Goal: Transaction & Acquisition: Purchase product/service

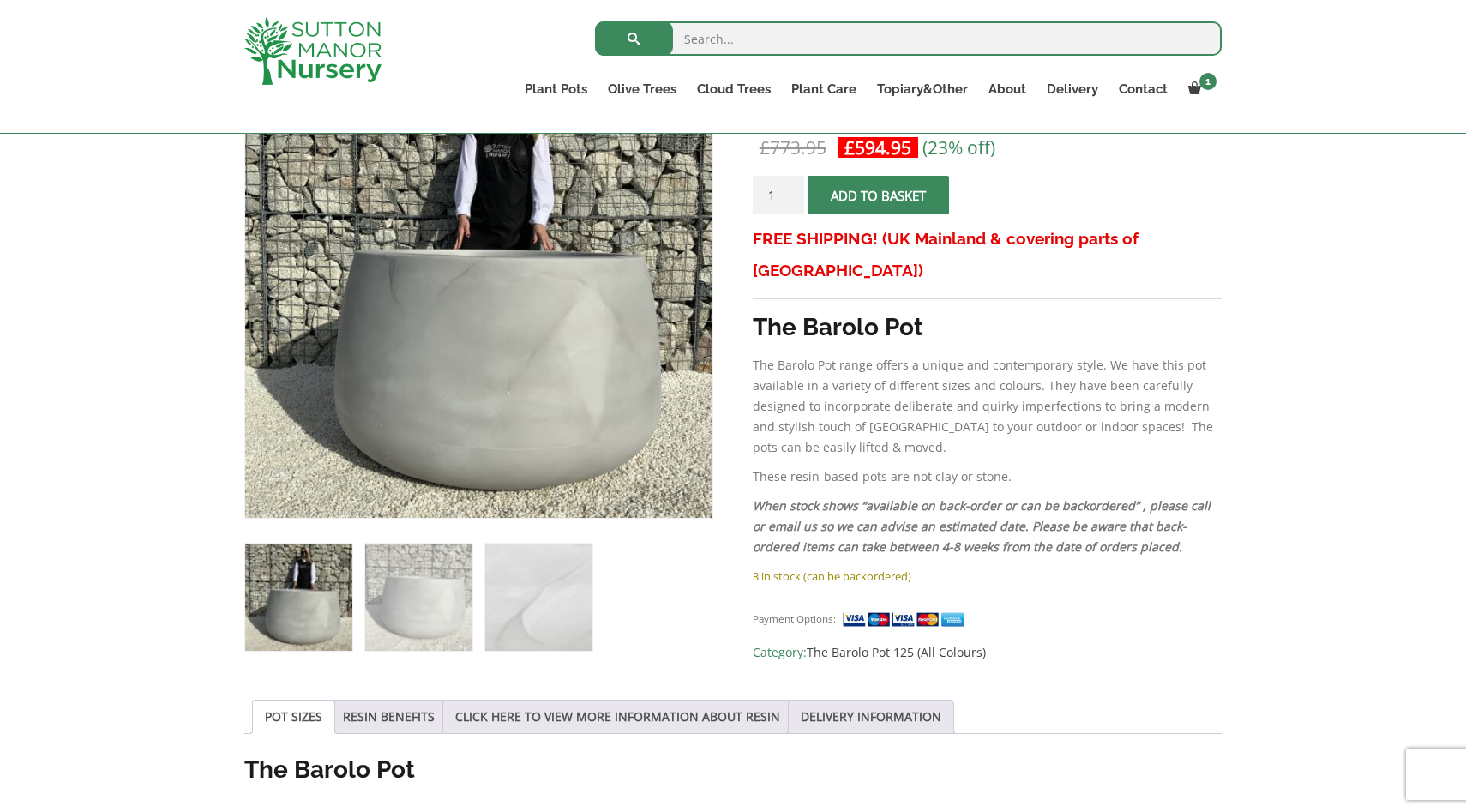
scroll to position [242, 0]
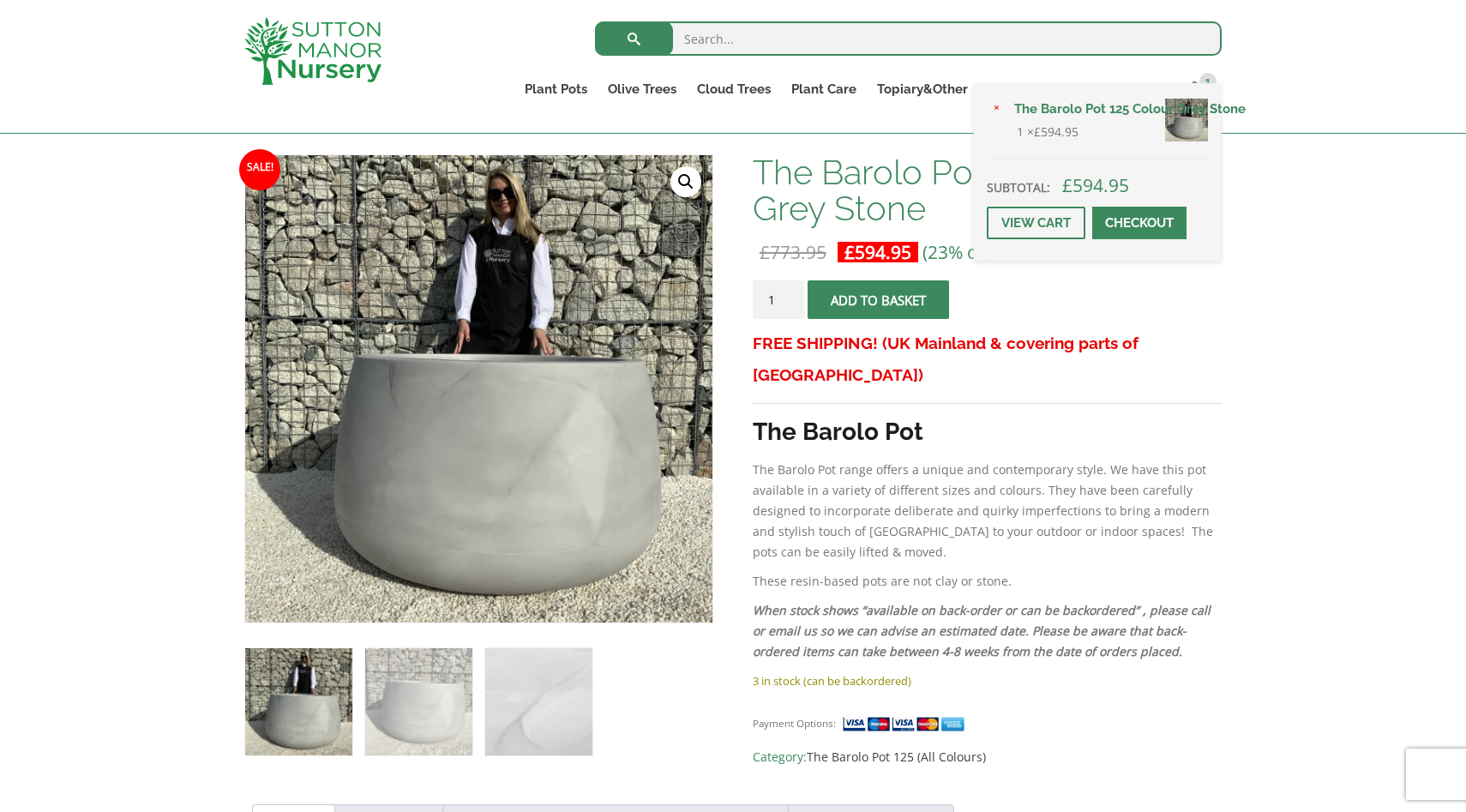
click at [1192, 89] on div "× The Barolo Pot 125 Colour Grey Stone 1 × £ 594.95 Subtotal: £ 594.95 View car…" at bounding box center [1097, 172] width 247 height 178
click at [1139, 223] on span at bounding box center [1139, 223] width 0 height 0
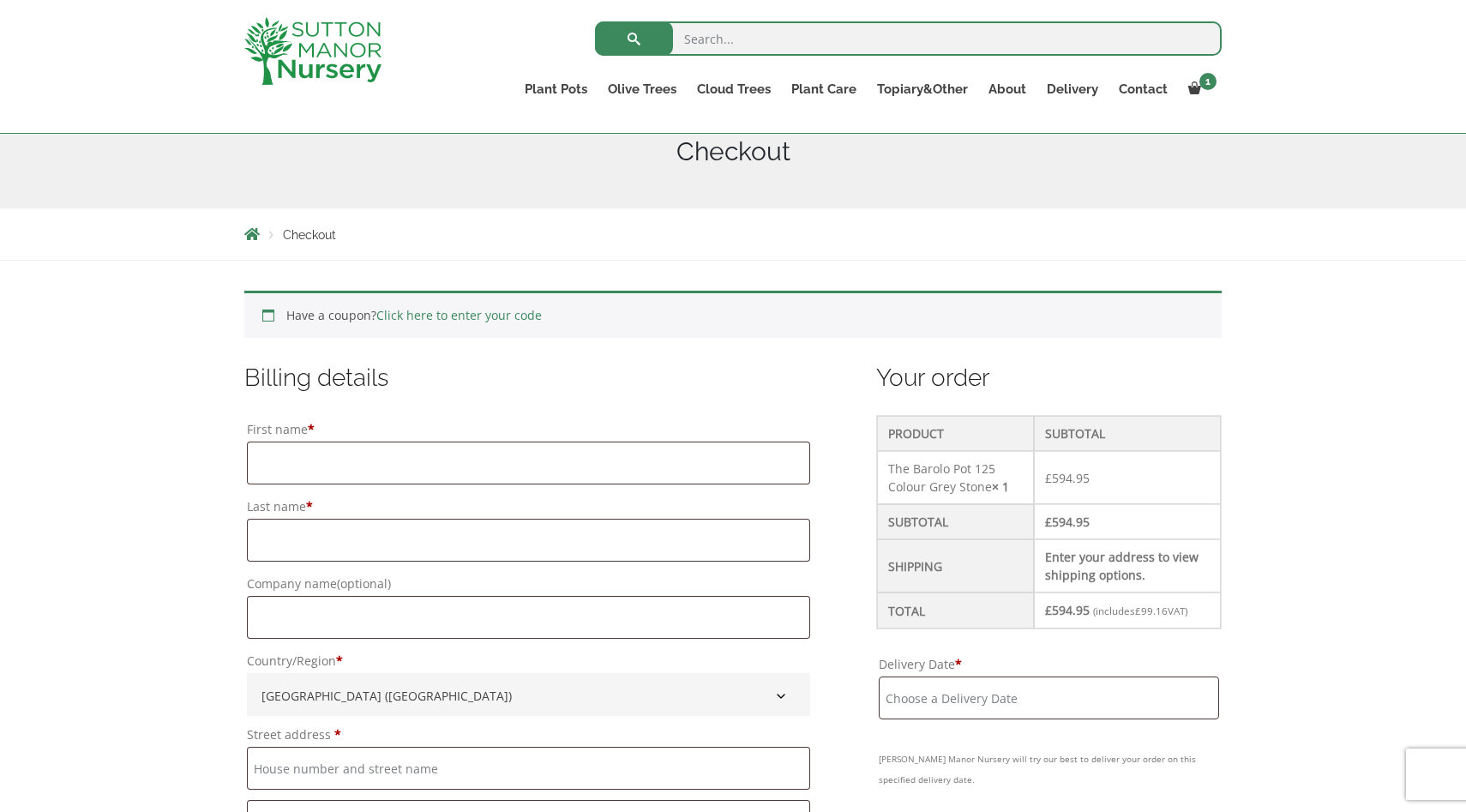
scroll to position [334, 0]
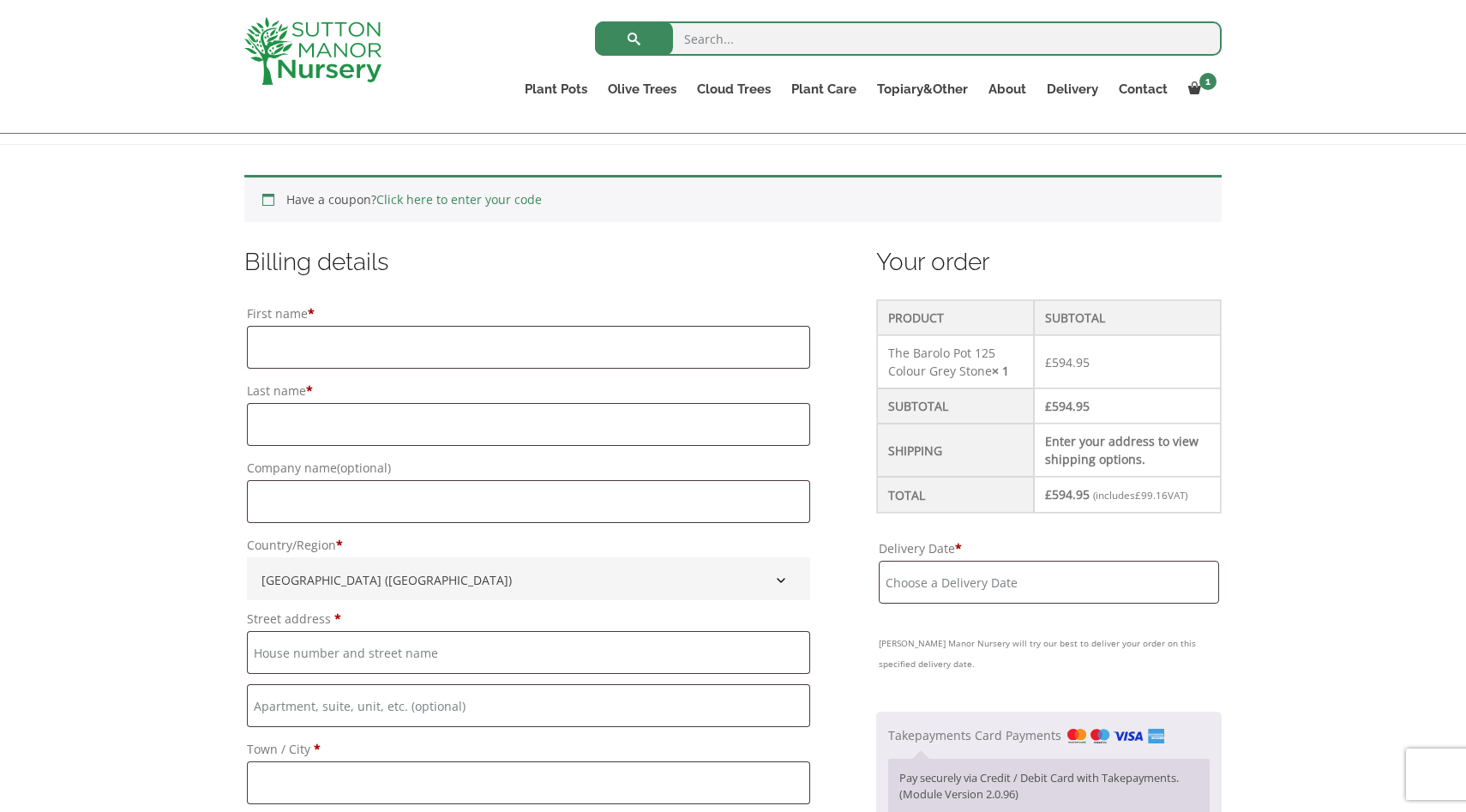
click at [925, 583] on input "Delivery Date *" at bounding box center [1048, 582] width 341 height 43
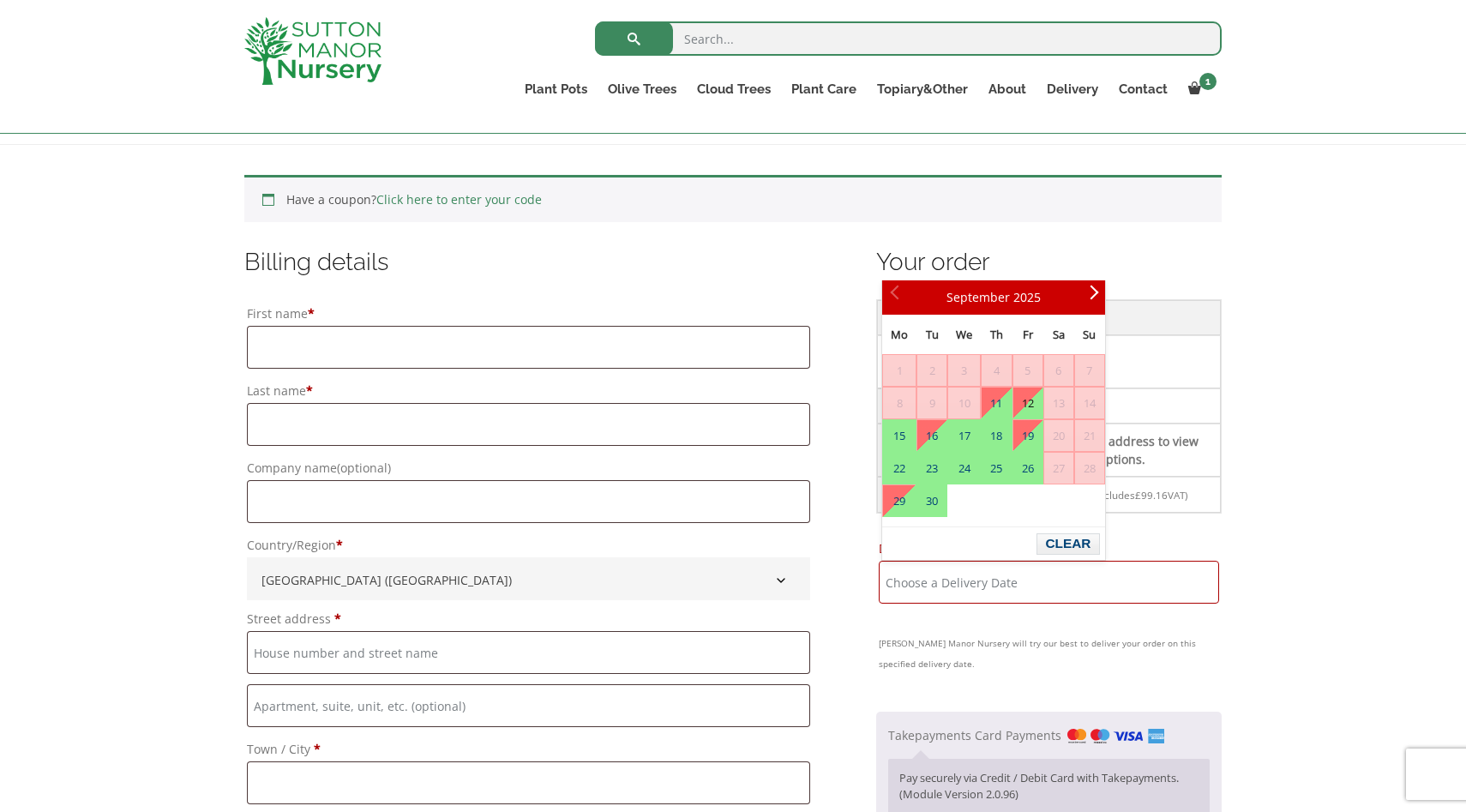
click at [1024, 405] on link "12" at bounding box center [1028, 403] width 29 height 31
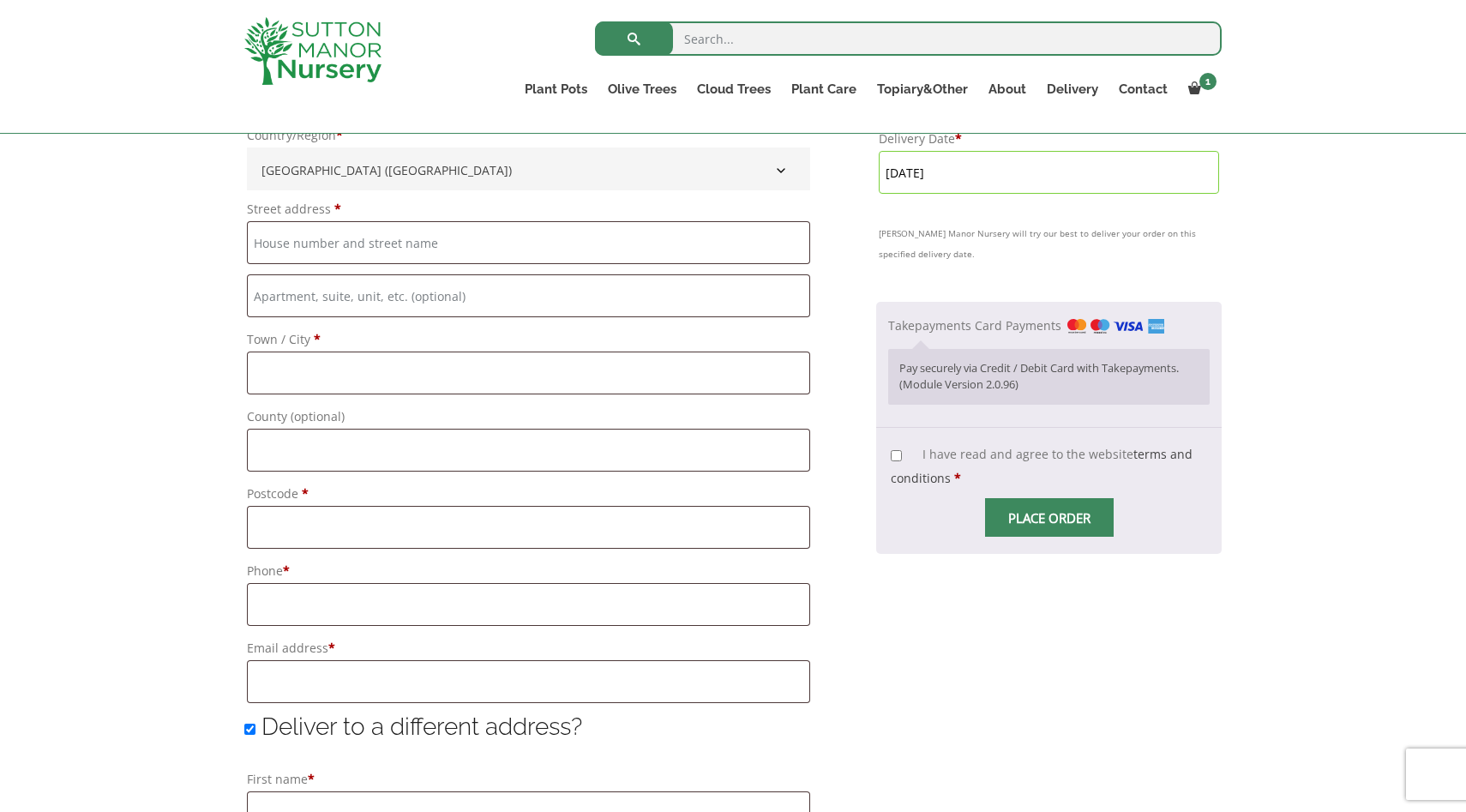
scroll to position [724, 0]
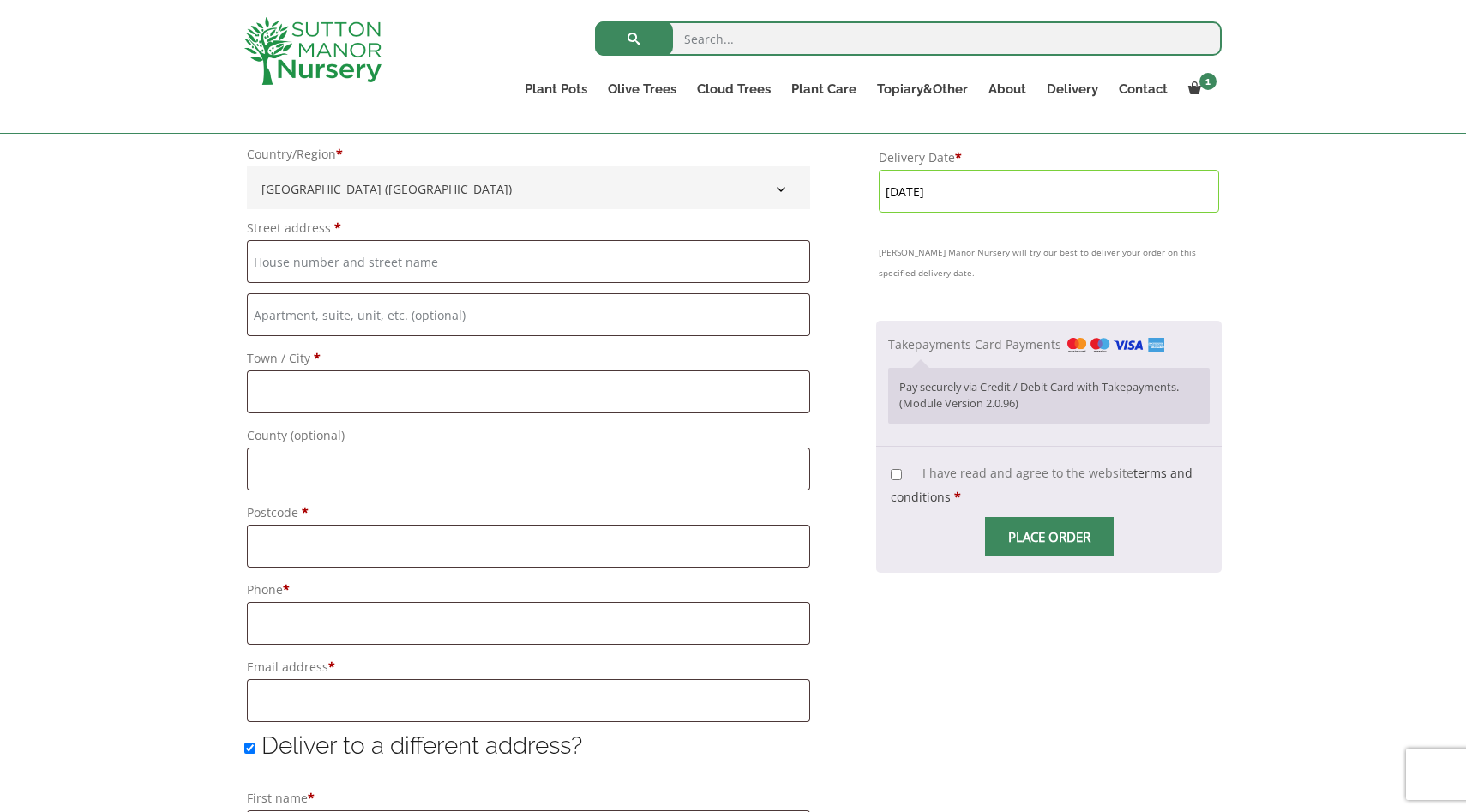
click at [931, 193] on input "[DATE]" at bounding box center [1048, 191] width 341 height 43
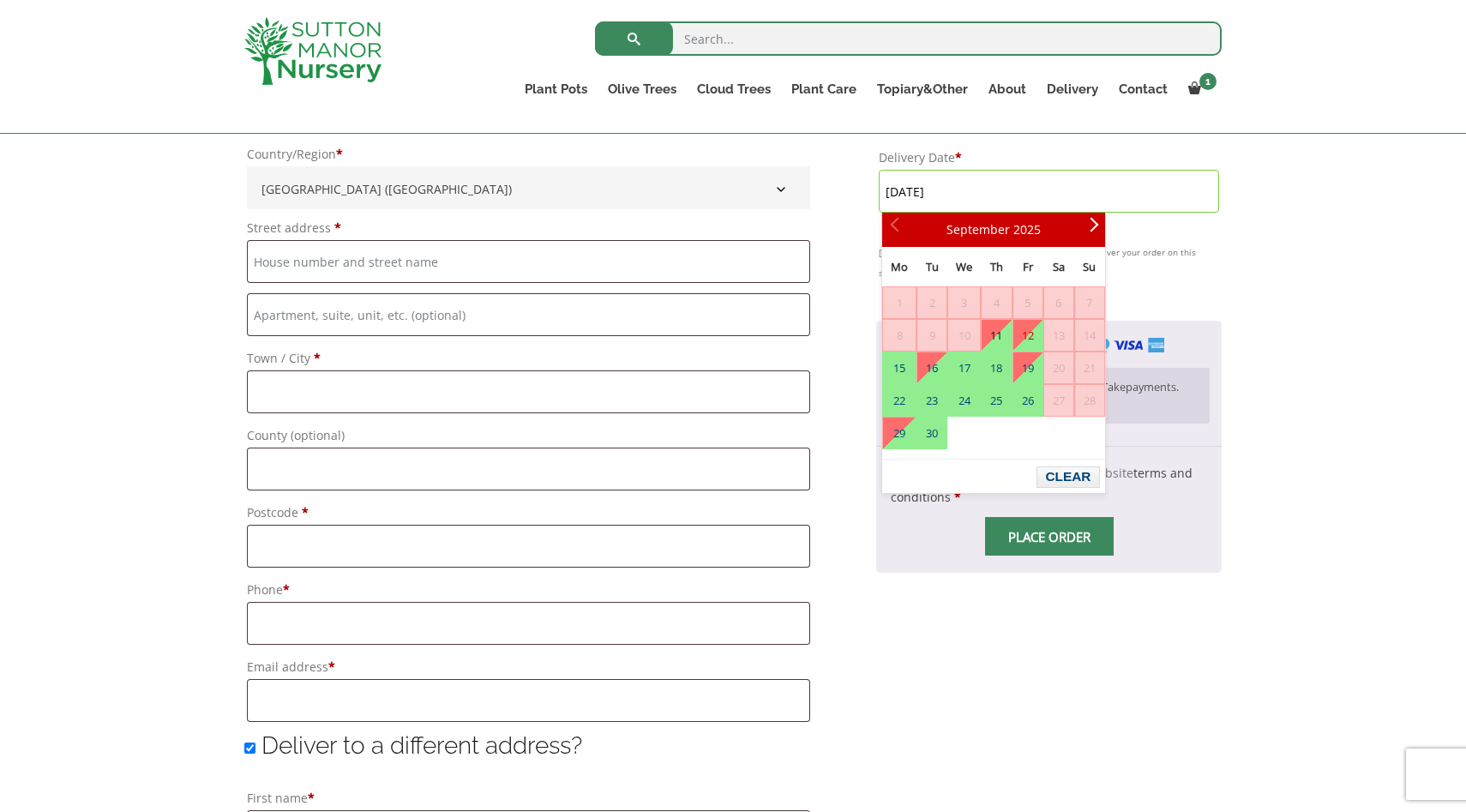
click at [989, 339] on link "11" at bounding box center [997, 336] width 29 height 31
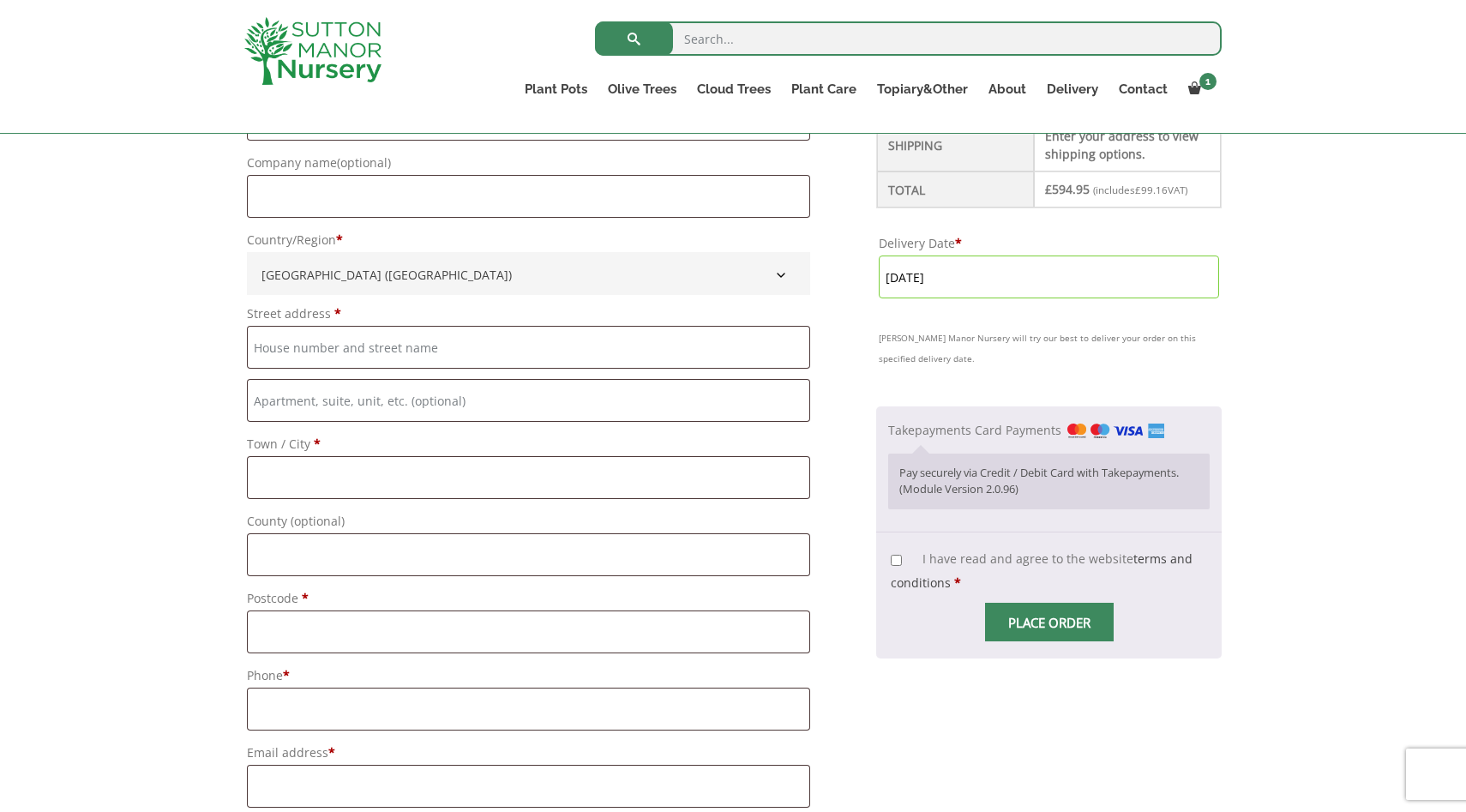
scroll to position [451, 0]
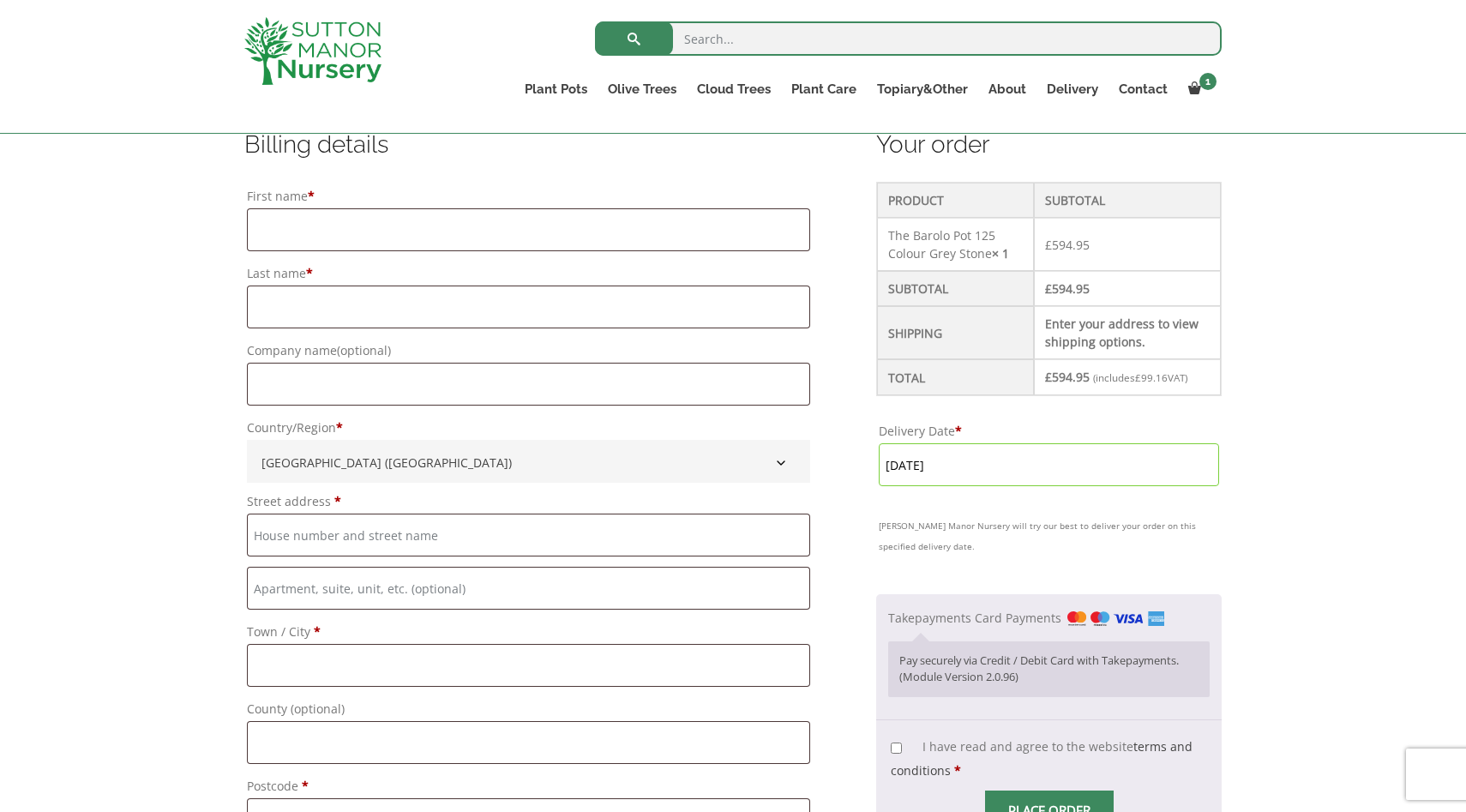
click at [1004, 464] on input "[DATE]" at bounding box center [1048, 465] width 341 height 43
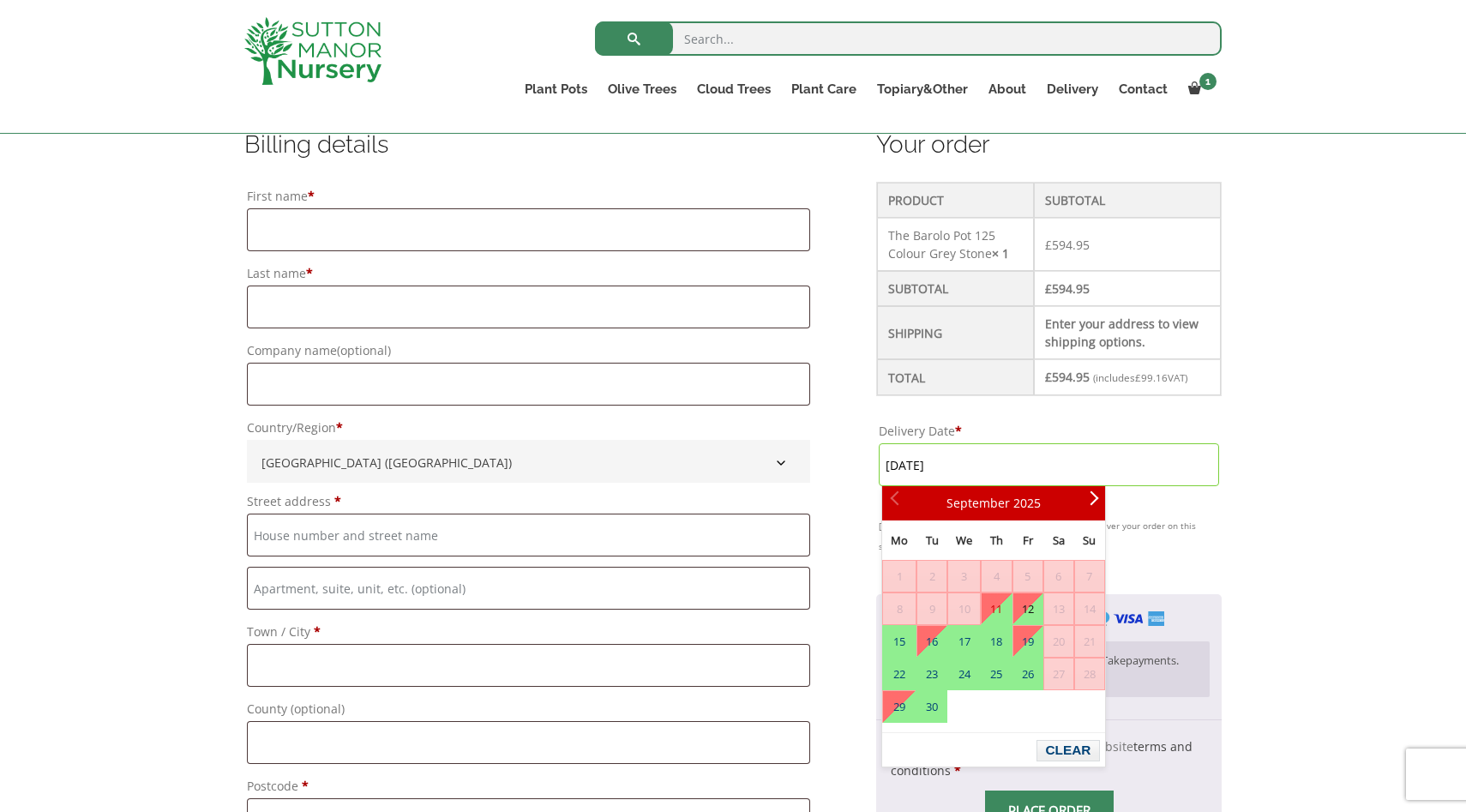
click at [1038, 609] on link "12" at bounding box center [1028, 609] width 29 height 31
type input "[DATE]"
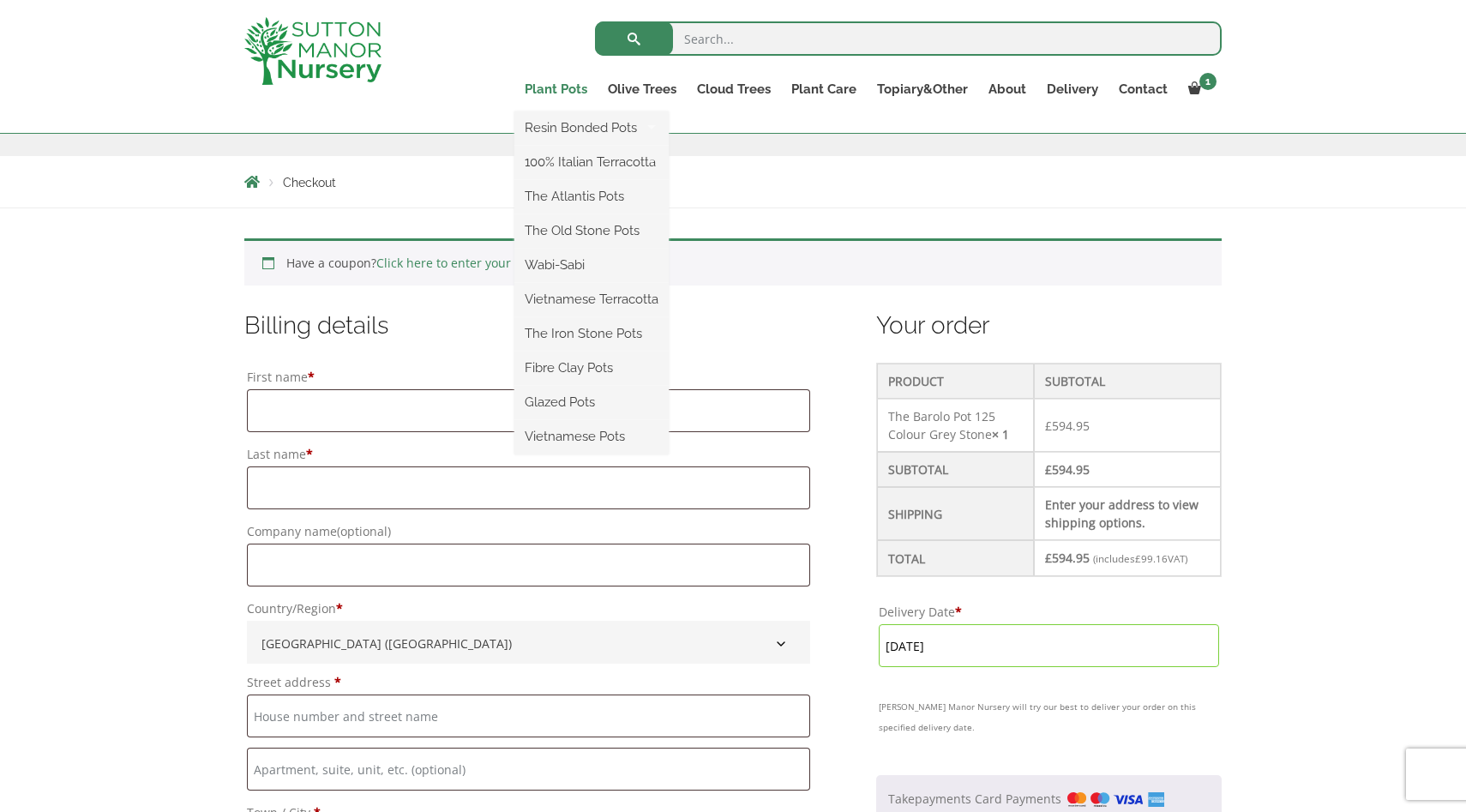
scroll to position [0, 0]
